Goal: Navigation & Orientation: Find specific page/section

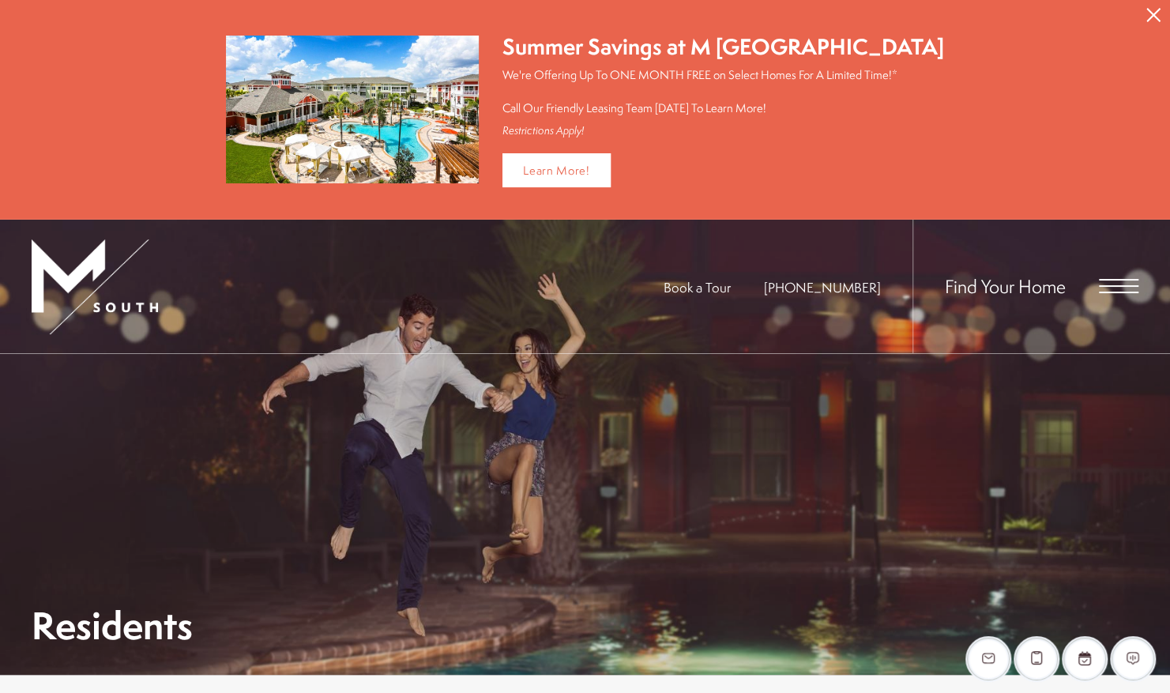
click at [581, 280] on span "Open Menu" at bounding box center [1118, 286] width 39 height 14
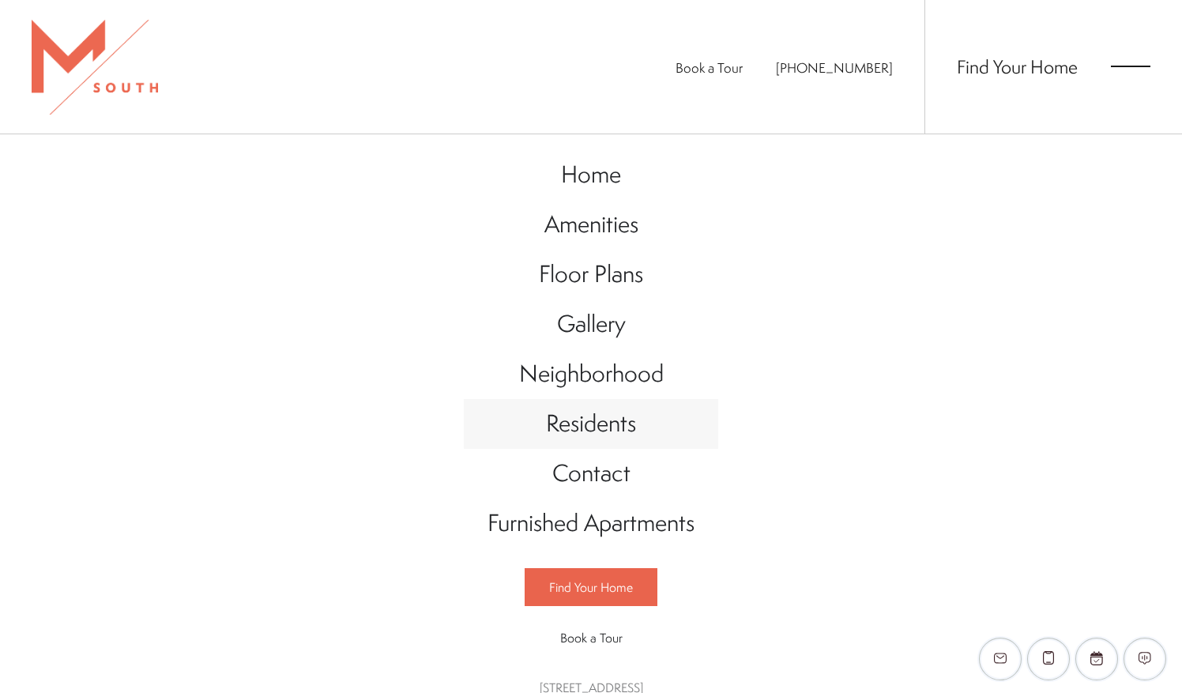
click at [581, 423] on span "Residents" at bounding box center [591, 423] width 90 height 32
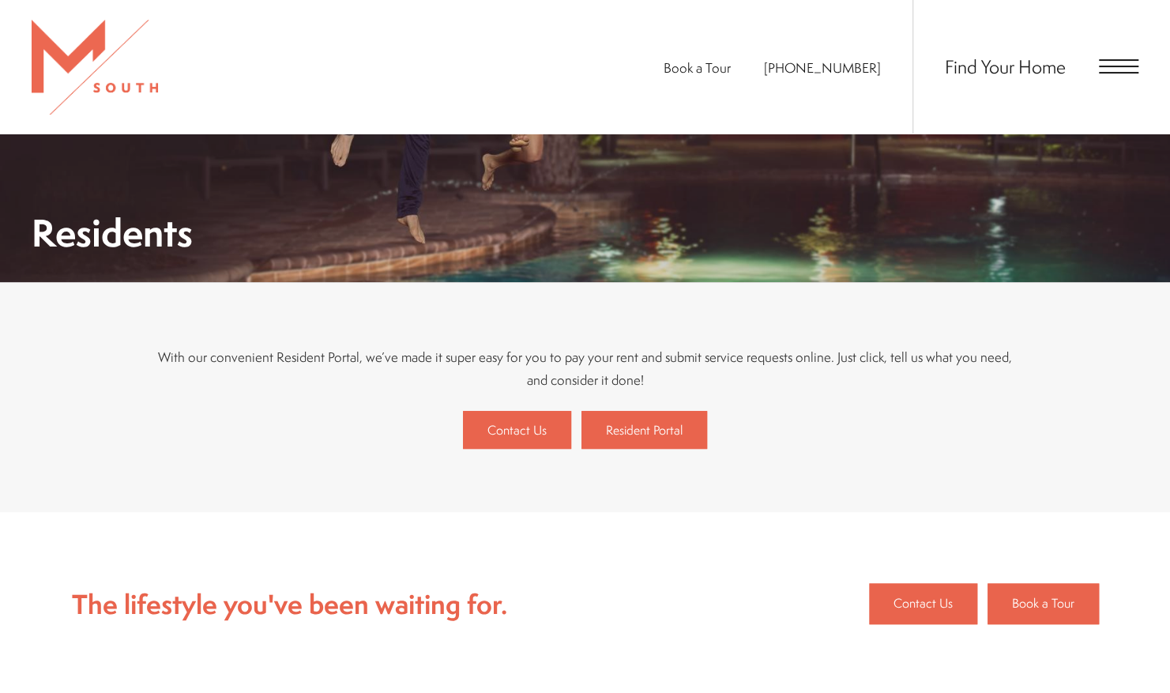
scroll to position [172, 0]
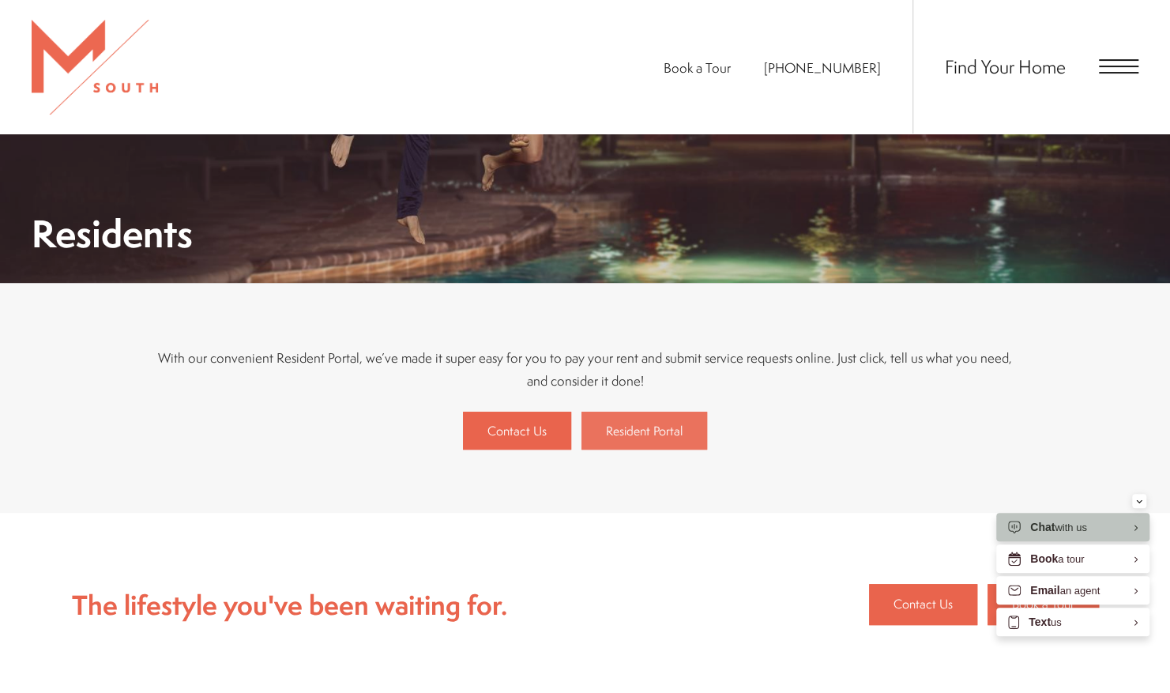
click at [626, 435] on span "Resident Portal" at bounding box center [644, 430] width 77 height 17
click at [678, 430] on span "Resident Portal" at bounding box center [644, 430] width 77 height 17
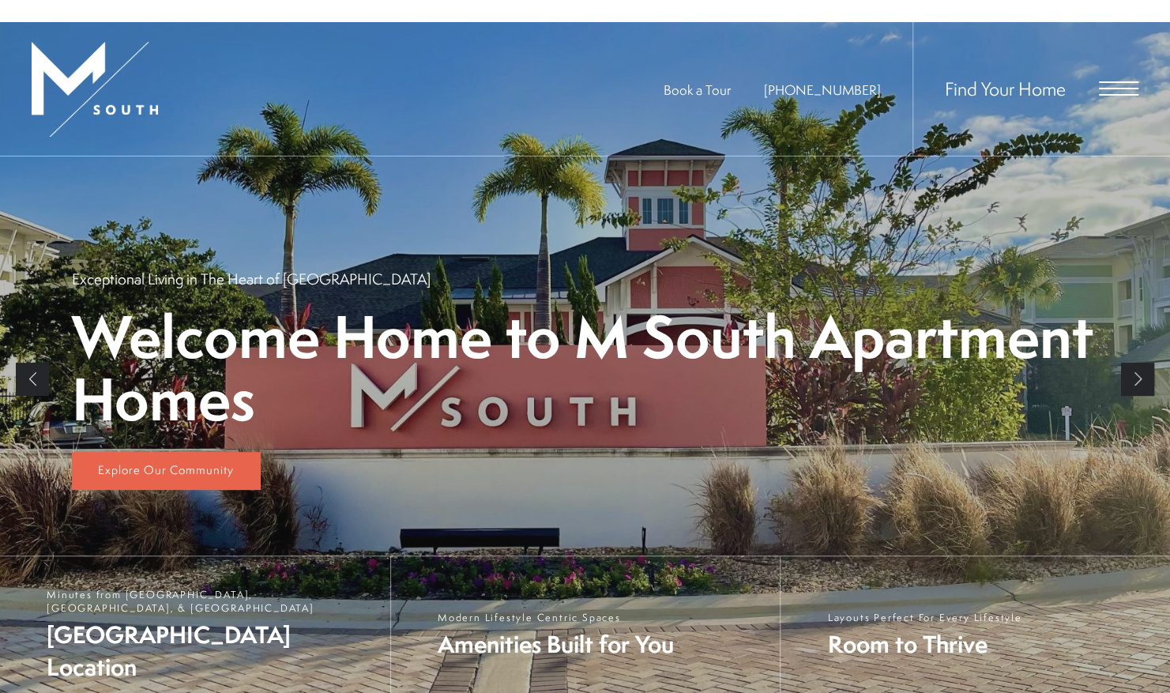
click at [1106, 72] on div "Find Your Home" at bounding box center [1025, 88] width 226 height 133
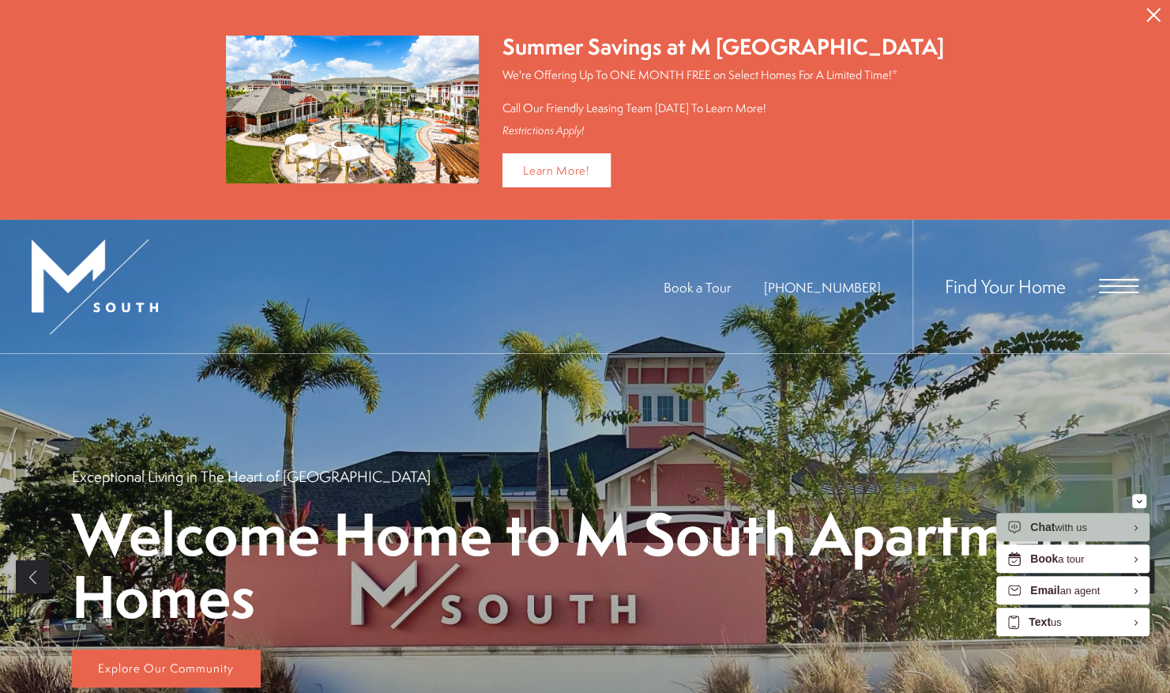
click at [1109, 285] on span "Open Menu" at bounding box center [1118, 286] width 39 height 2
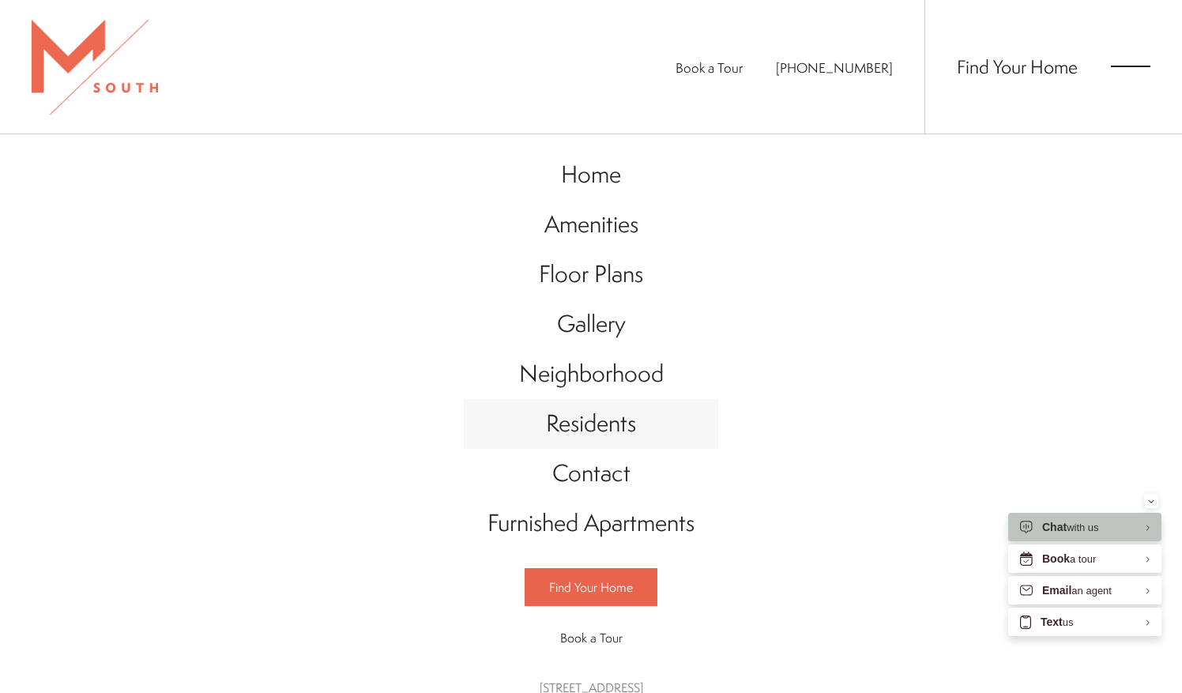
click at [606, 427] on span "Residents" at bounding box center [591, 423] width 90 height 32
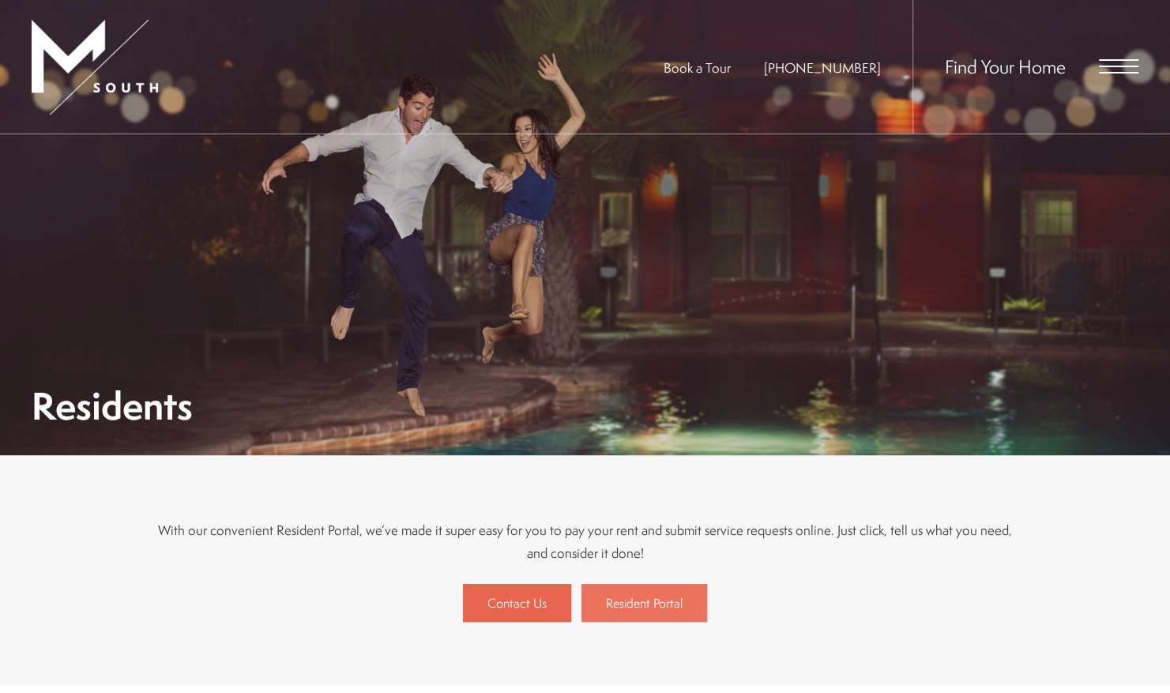
click at [651, 598] on span "Resident Portal" at bounding box center [644, 602] width 77 height 17
